Goal: Task Accomplishment & Management: Use online tool/utility

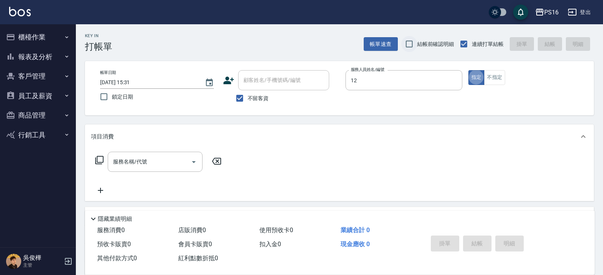
type input "[PERSON_NAME]-12"
type button "true"
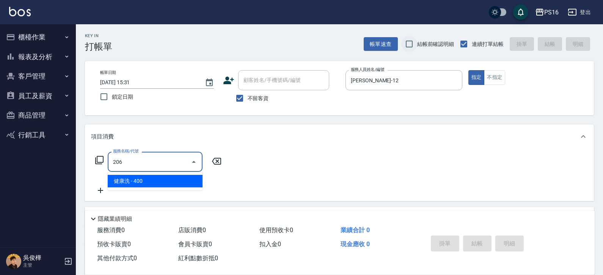
type input "健康洗(206)"
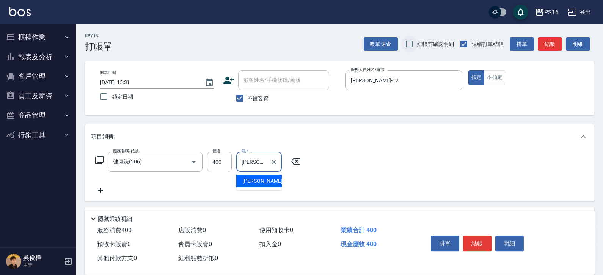
type input "[PERSON_NAME]-28"
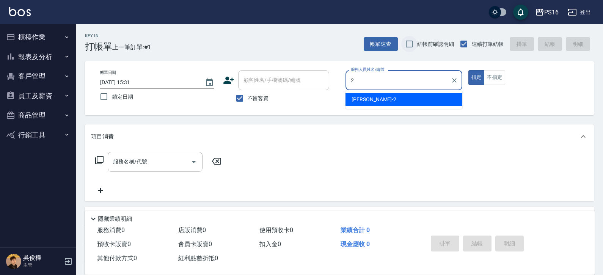
type input "[PERSON_NAME]-2"
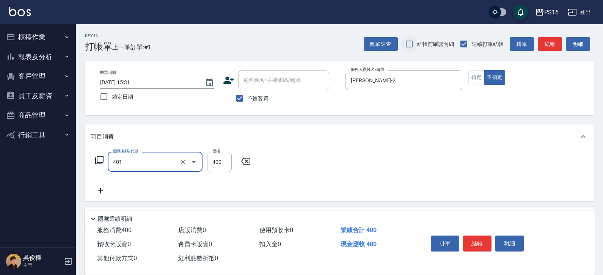
type input "剪髮(401)"
type input "150"
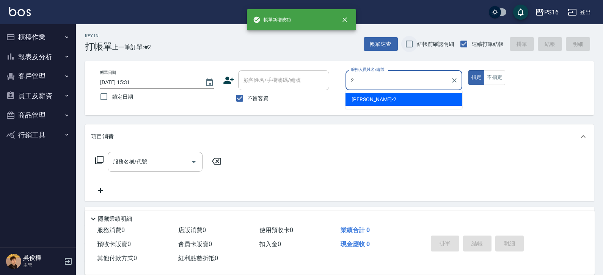
type input "[PERSON_NAME]-2"
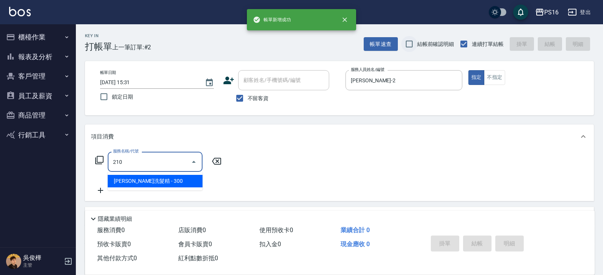
type input "歐娜洗髮精(210)"
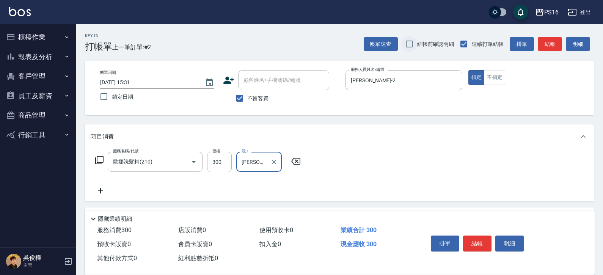
type input "[PERSON_NAME]-21"
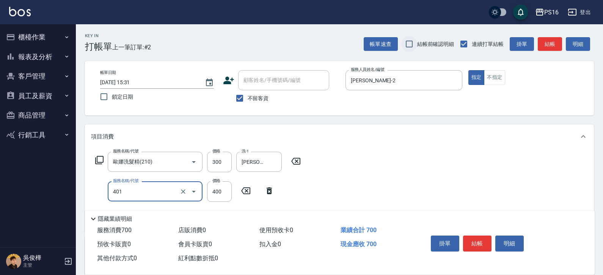
type input "剪髮(401)"
type input "250"
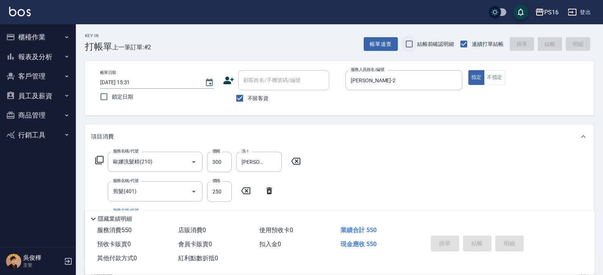
type input "[DATE] 15:32"
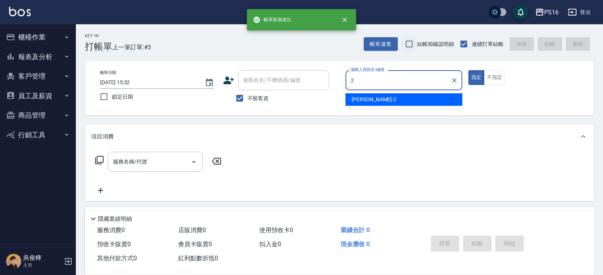
type input "[PERSON_NAME]-2"
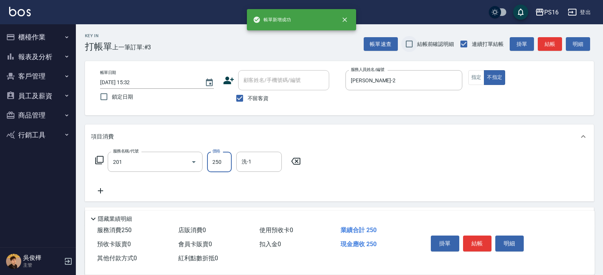
type input "洗髮(201)"
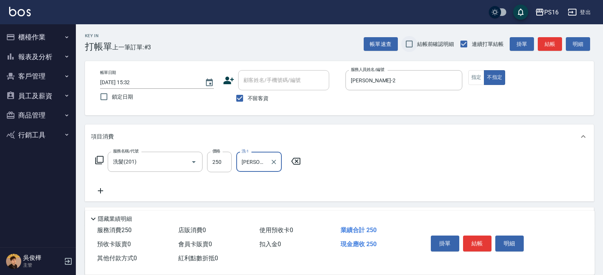
type input "[PERSON_NAME]-21"
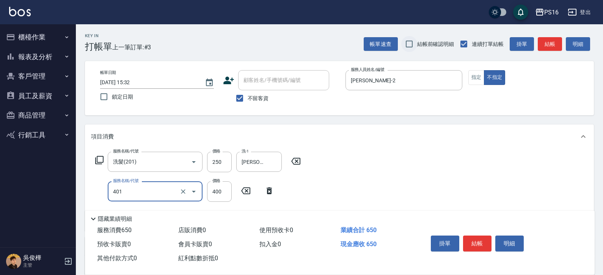
type input "剪髮(401)"
type input "200"
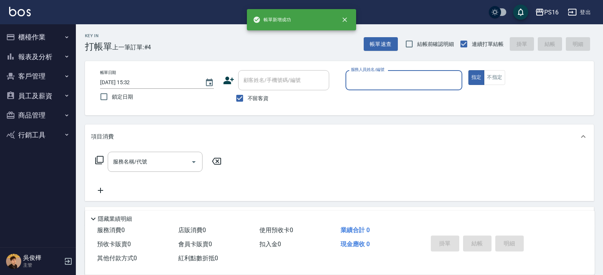
click at [48, 33] on button "櫃檯作業" at bounding box center [38, 37] width 70 height 20
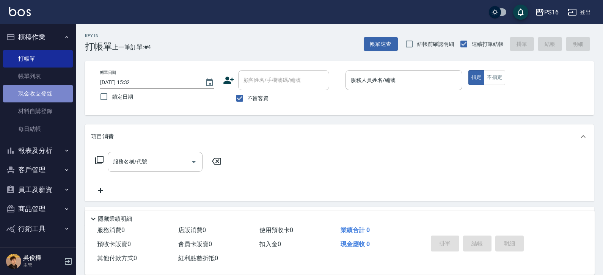
click at [42, 90] on link "現金收支登錄" at bounding box center [38, 93] width 70 height 17
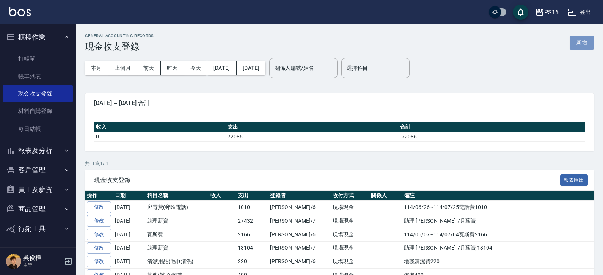
click at [375, 48] on button "新增" at bounding box center [582, 43] width 24 height 14
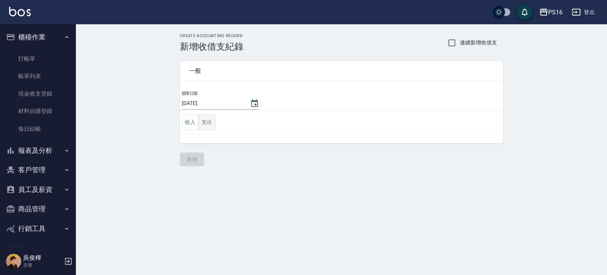
click at [209, 120] on button "支出" at bounding box center [206, 123] width 17 height 16
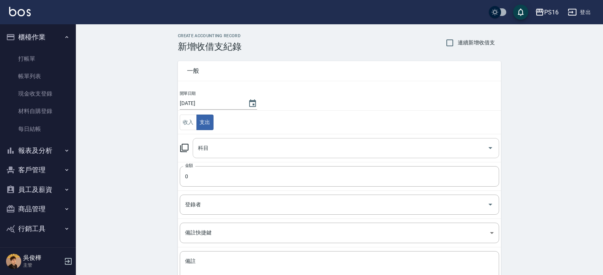
click at [216, 145] on input "科目" at bounding box center [340, 148] width 288 height 13
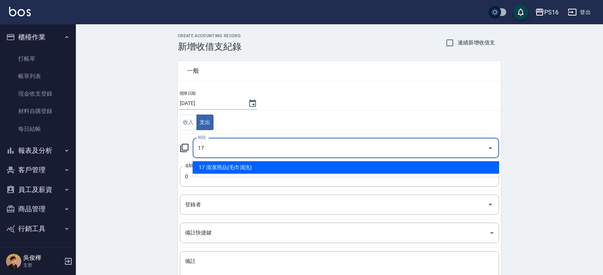
type input "17 清潔用品(毛巾清洗)"
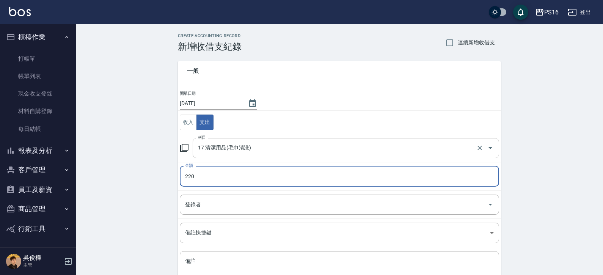
type input "220"
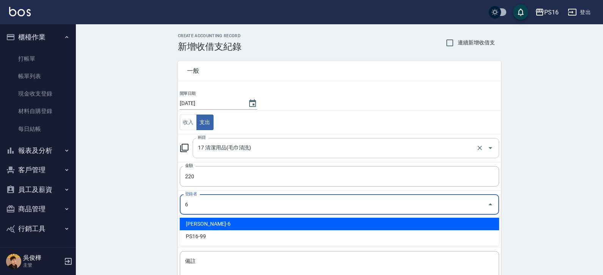
type input "[PERSON_NAME]-6"
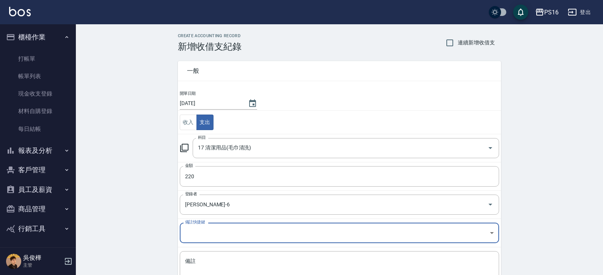
scroll to position [60, 0]
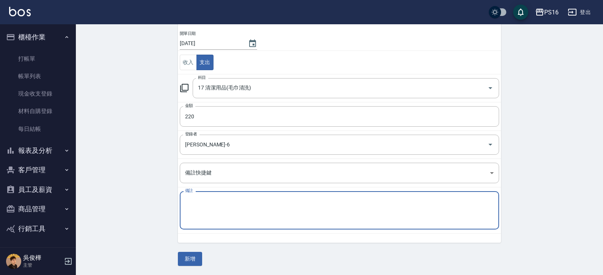
click at [317, 213] on textarea "備註" at bounding box center [339, 211] width 309 height 26
type textarea "f"
type textarea "ㄑ"
click at [375, 211] on textarea "地毯清潔費22" at bounding box center [339, 211] width 309 height 26
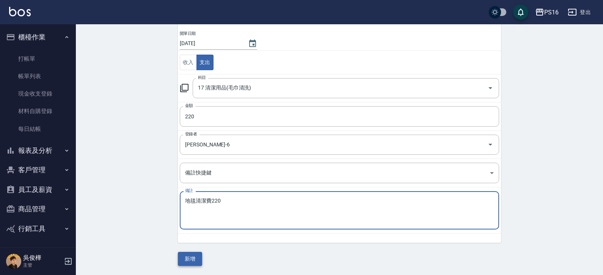
type textarea "地毯清潔費220"
click at [187, 226] on button "新增" at bounding box center [190, 259] width 24 height 14
